Goal: Task Accomplishment & Management: Manage account settings

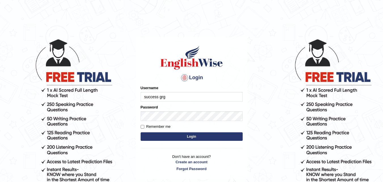
type input "success grg"
click at [173, 135] on button "Login" at bounding box center [192, 136] width 102 height 9
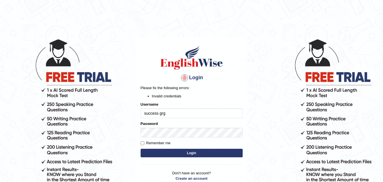
click at [146, 113] on input "success grg" at bounding box center [192, 113] width 102 height 10
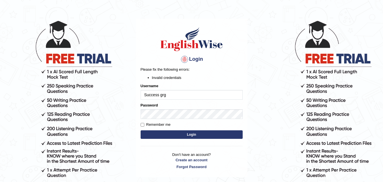
scroll to position [28, 0]
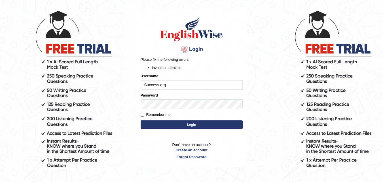
type input "Success grg"
click at [174, 123] on button "Login" at bounding box center [192, 124] width 102 height 9
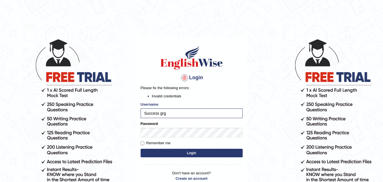
click at [175, 153] on button "Login" at bounding box center [192, 153] width 102 height 9
click at [148, 114] on input "Success grg" at bounding box center [192, 113] width 102 height 10
type input "success grg"
click at [188, 152] on button "Login" at bounding box center [192, 153] width 102 height 9
click at [147, 114] on input "success grg" at bounding box center [192, 113] width 102 height 10
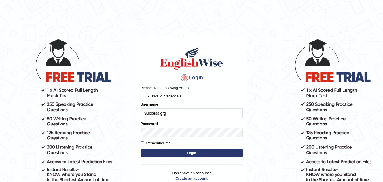
click at [161, 114] on input "Success grg" at bounding box center [192, 113] width 102 height 10
type input "Successgrg"
click at [185, 153] on button "Login" at bounding box center [192, 153] width 102 height 9
